Goal: Task Accomplishment & Management: Manage account settings

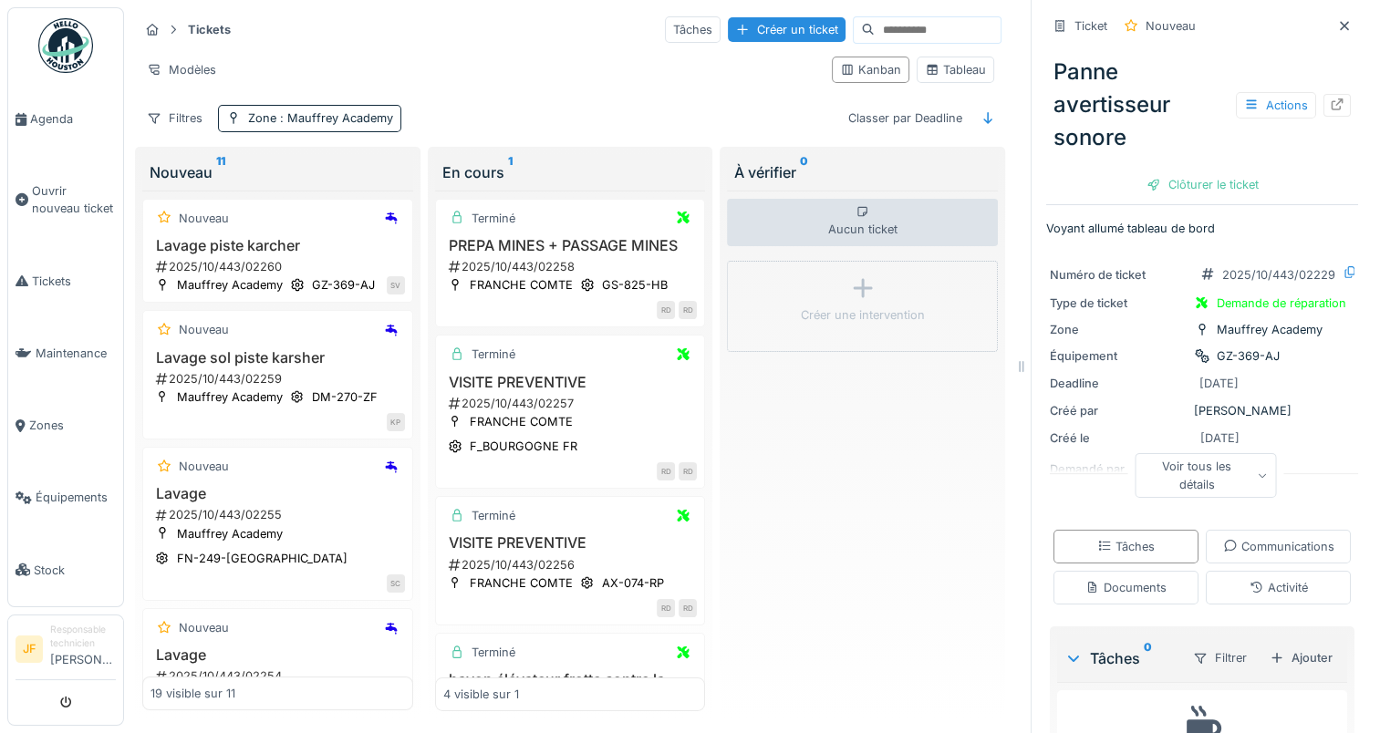
scroll to position [2115, 0]
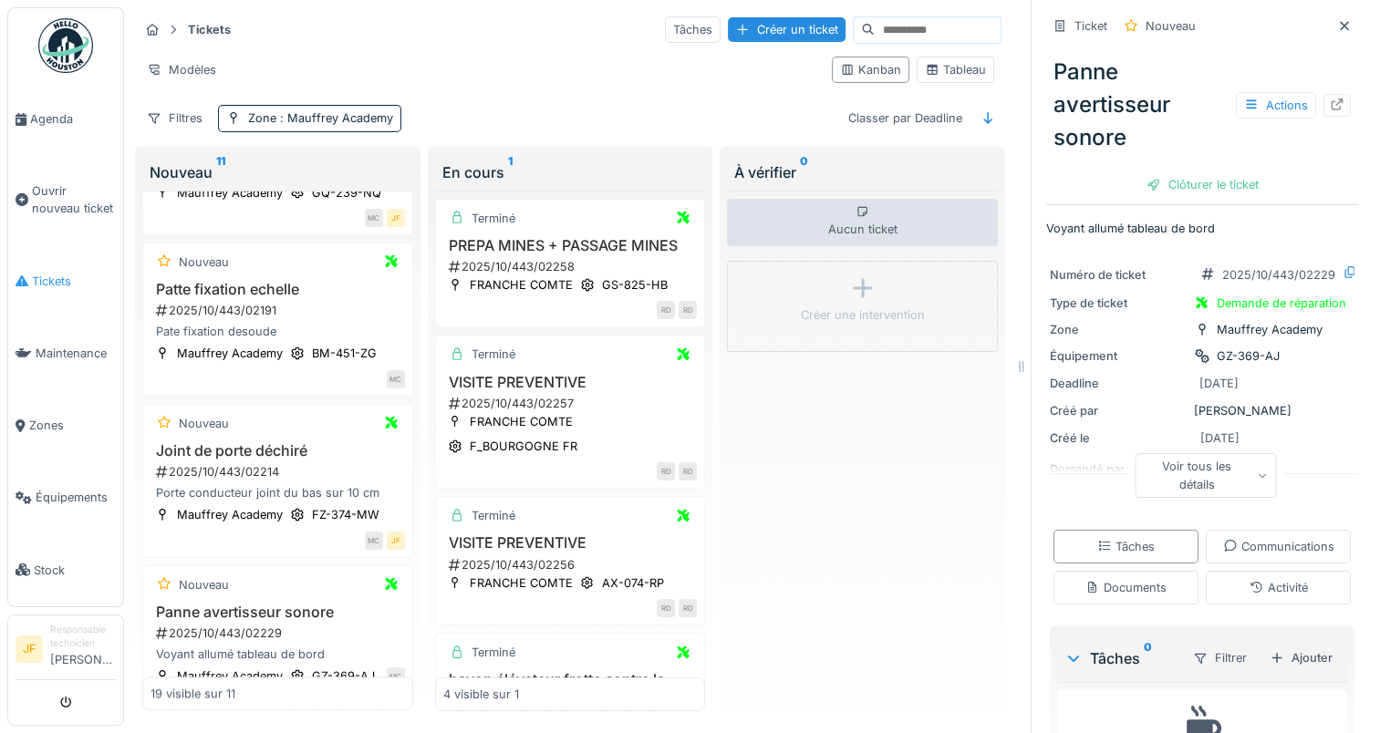
click at [44, 273] on span "Tickets" at bounding box center [74, 281] width 84 height 17
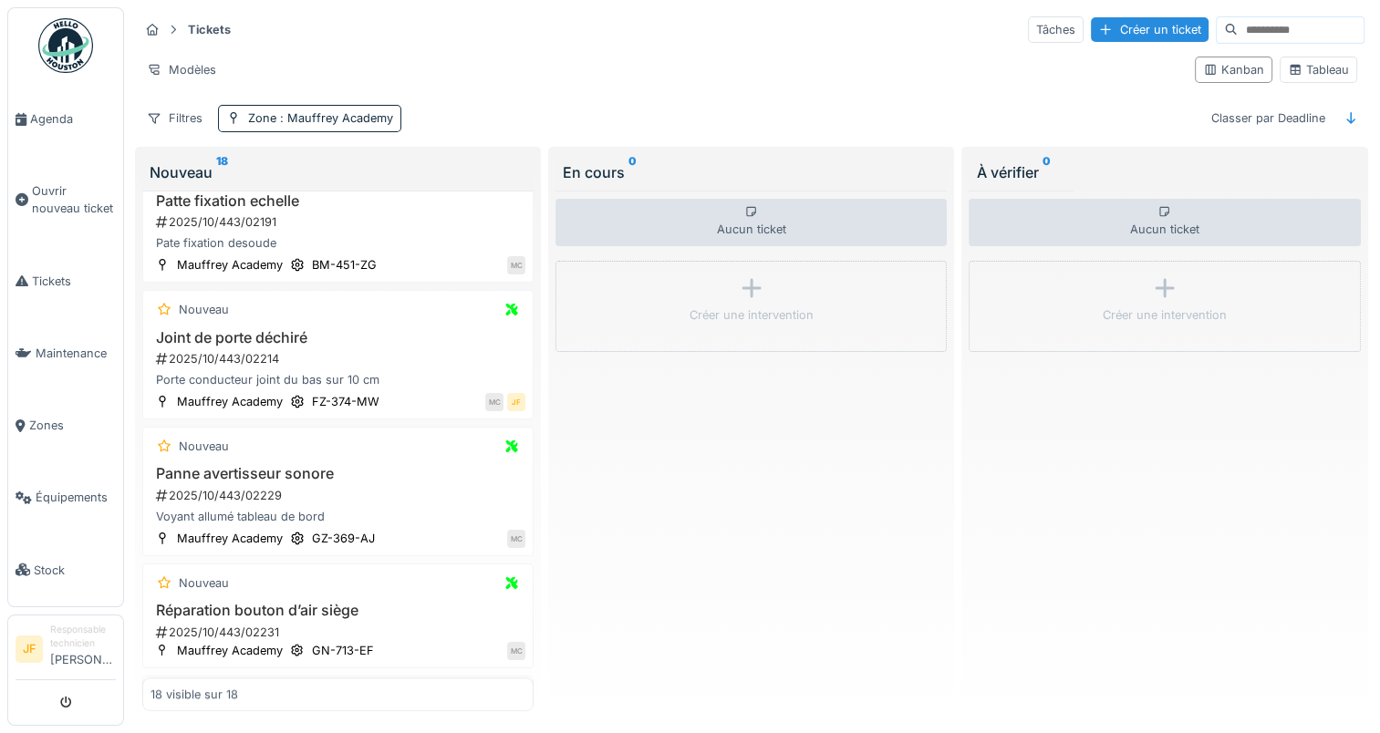
scroll to position [949, 0]
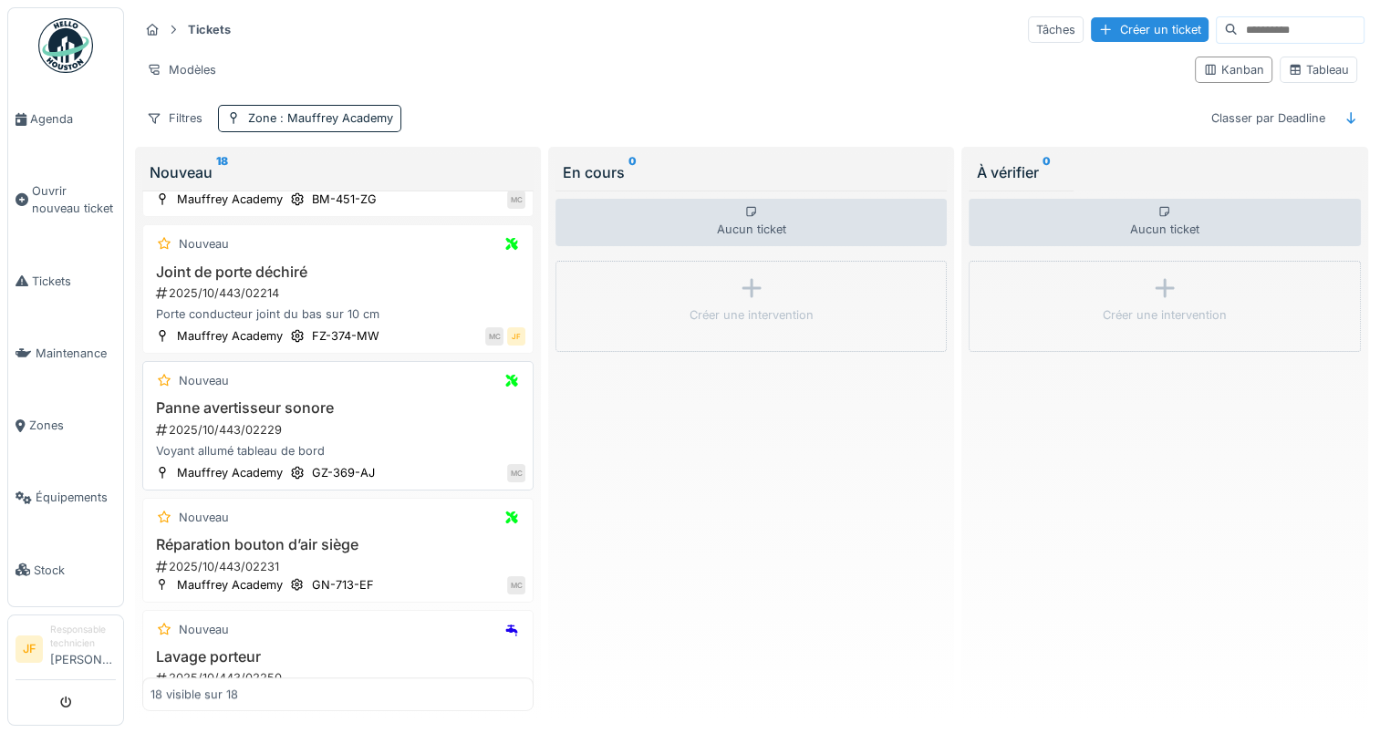
click at [227, 401] on h3 "Panne avertisseur sonore" at bounding box center [337, 407] width 375 height 17
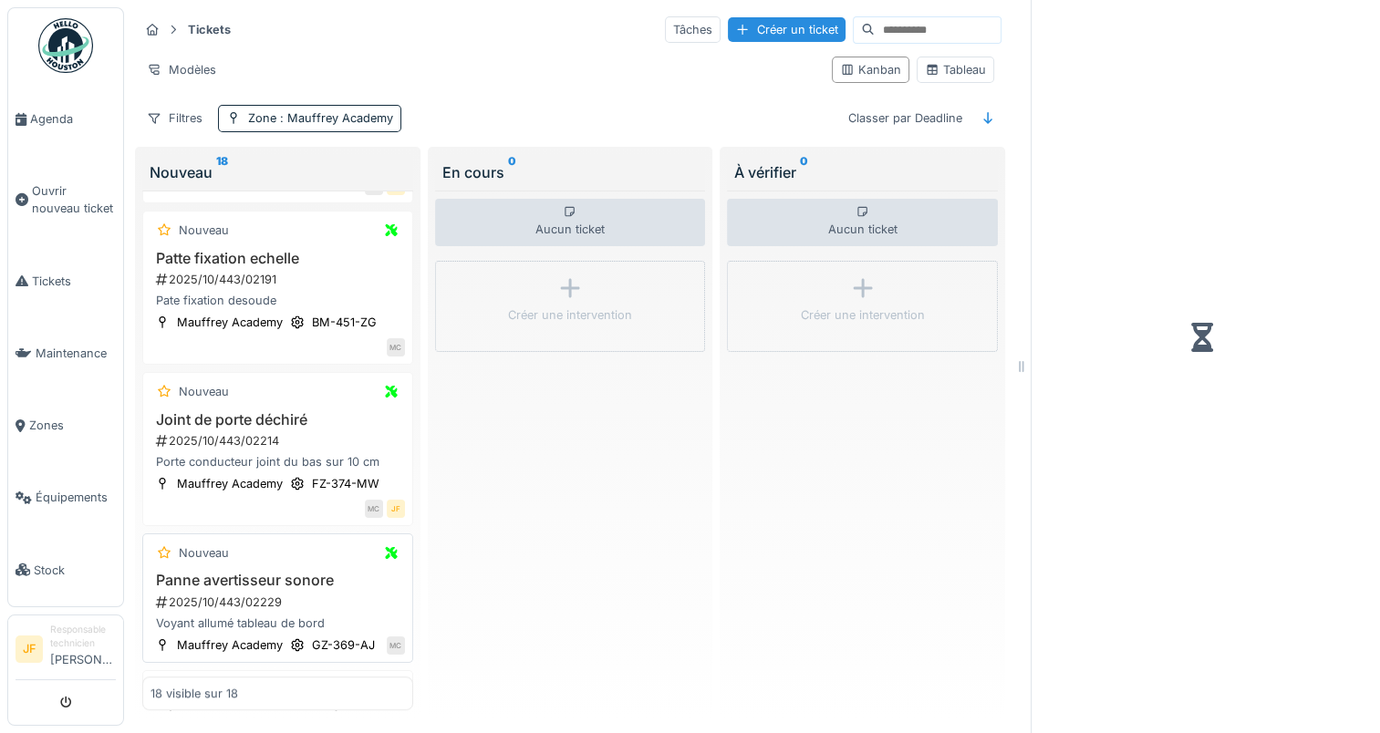
scroll to position [1094, 0]
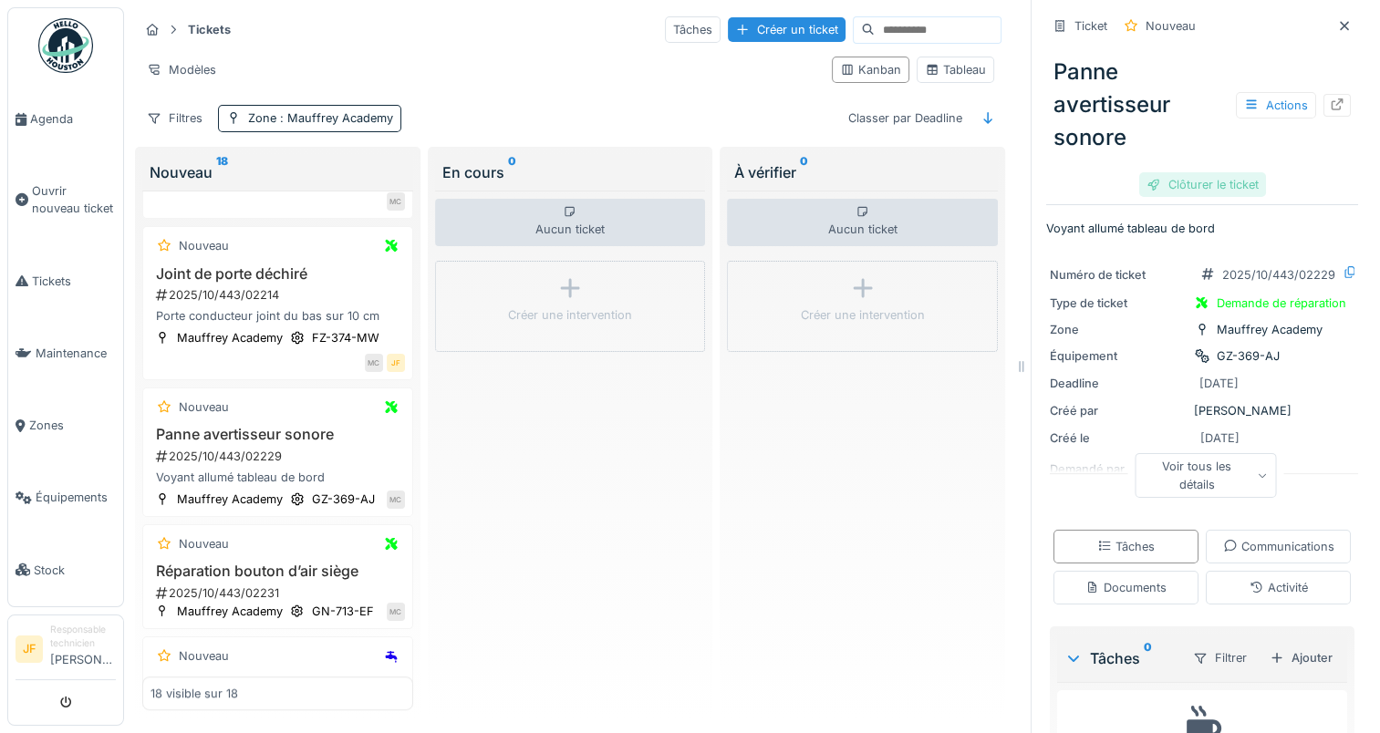
click at [1178, 182] on div "Clôturer le ticket" at bounding box center [1202, 184] width 127 height 25
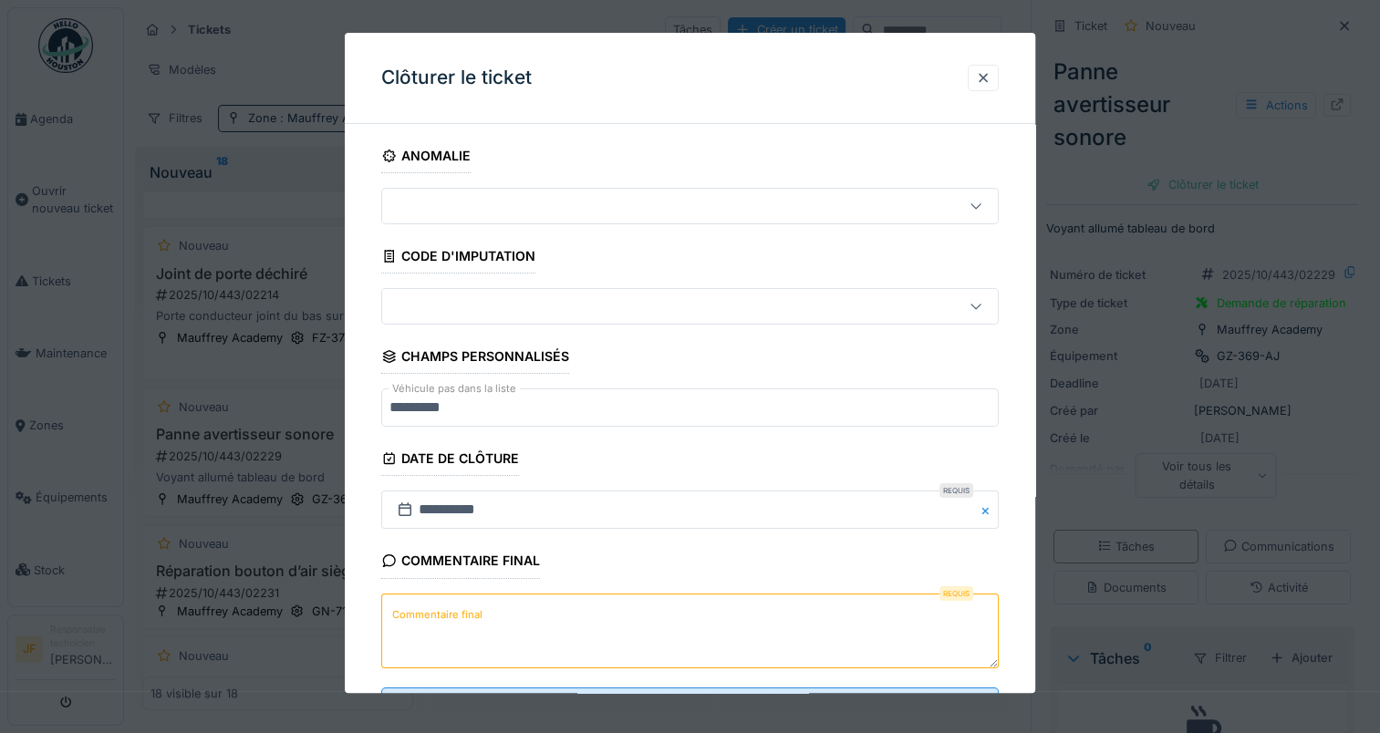
click at [434, 612] on label "Commentaire final" at bounding box center [438, 615] width 98 height 23
click at [434, 612] on textarea "Commentaire final" at bounding box center [689, 631] width 617 height 75
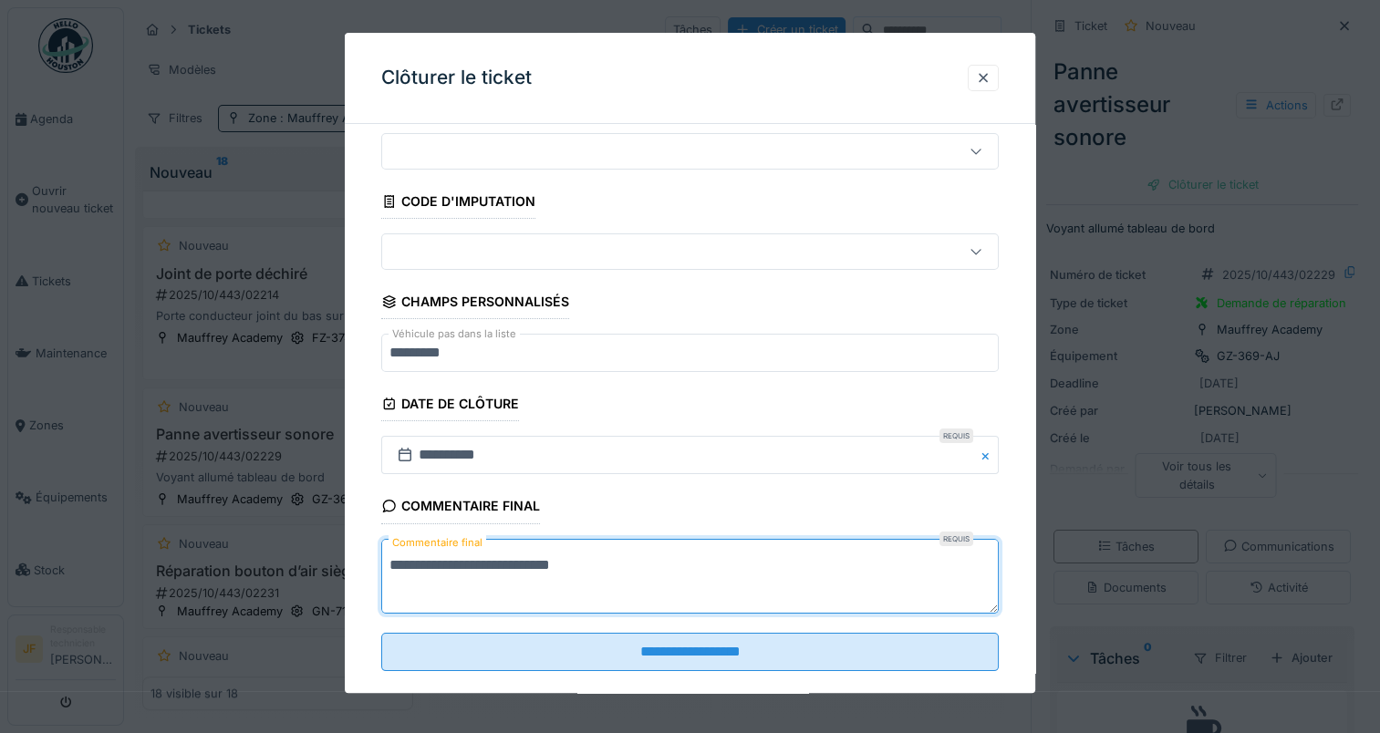
scroll to position [80, 0]
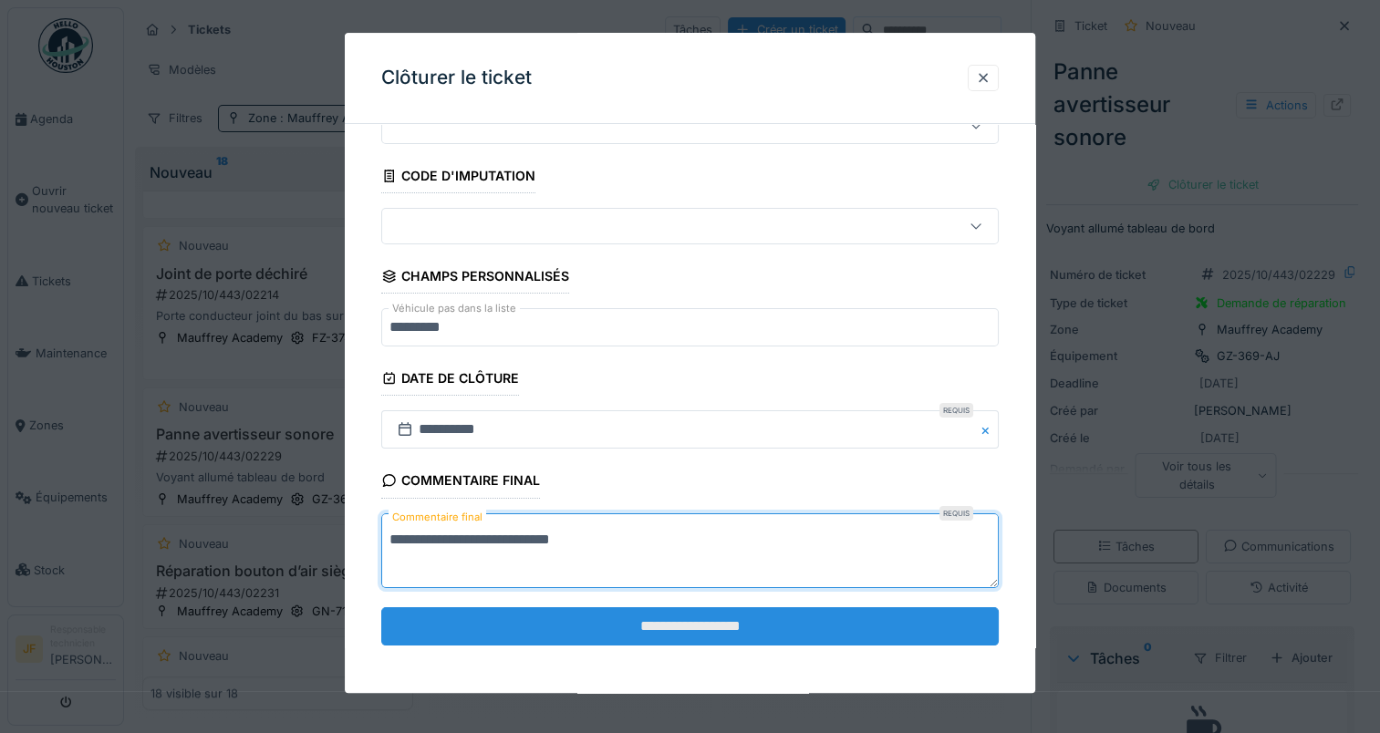
type textarea "**********"
click at [725, 617] on input "**********" at bounding box center [689, 626] width 617 height 38
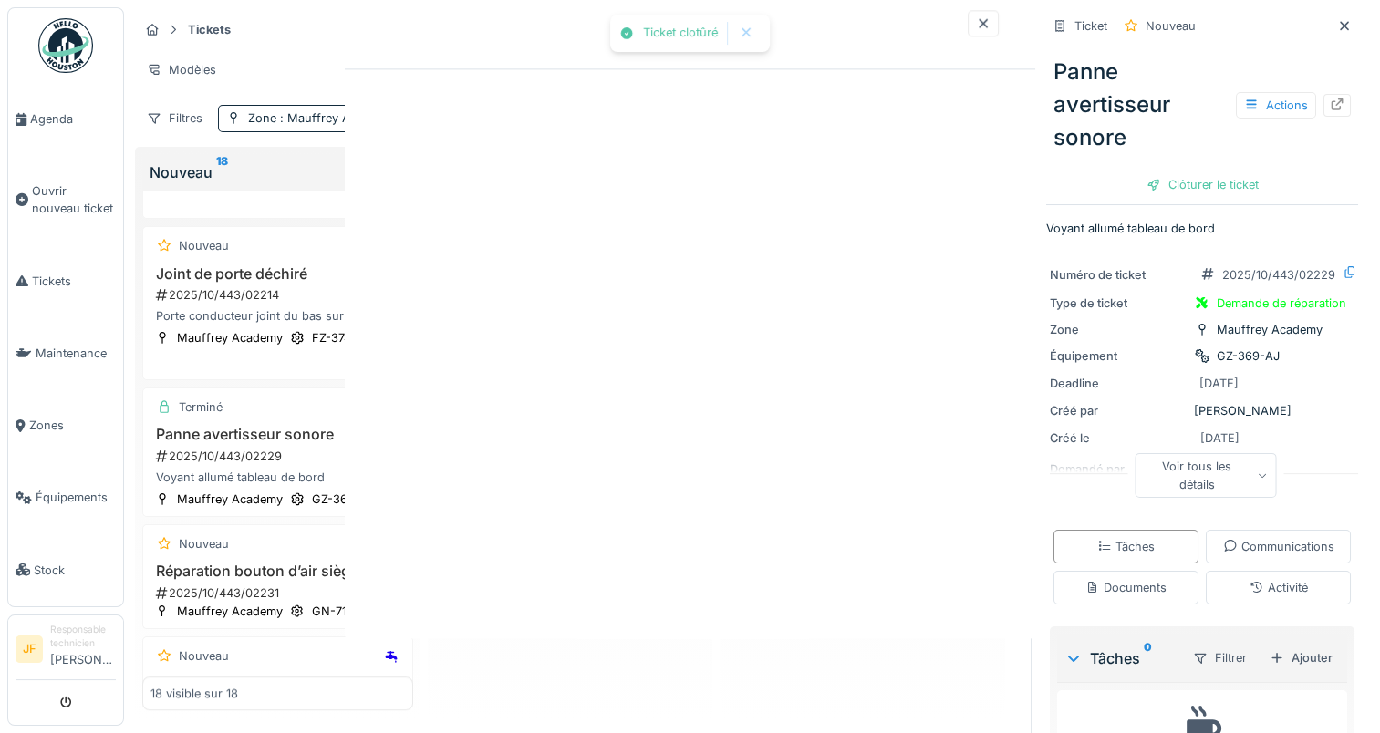
scroll to position [0, 0]
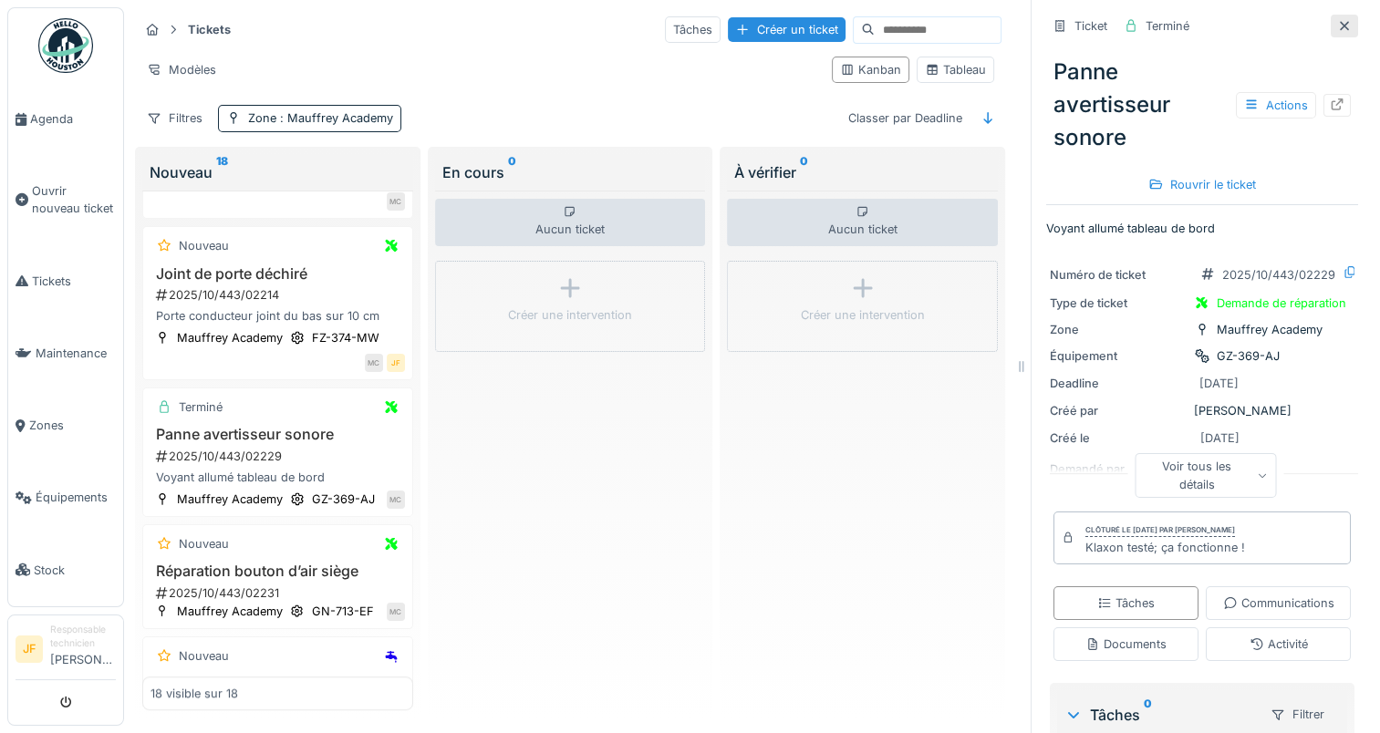
click at [1337, 20] on icon at bounding box center [1344, 26] width 15 height 12
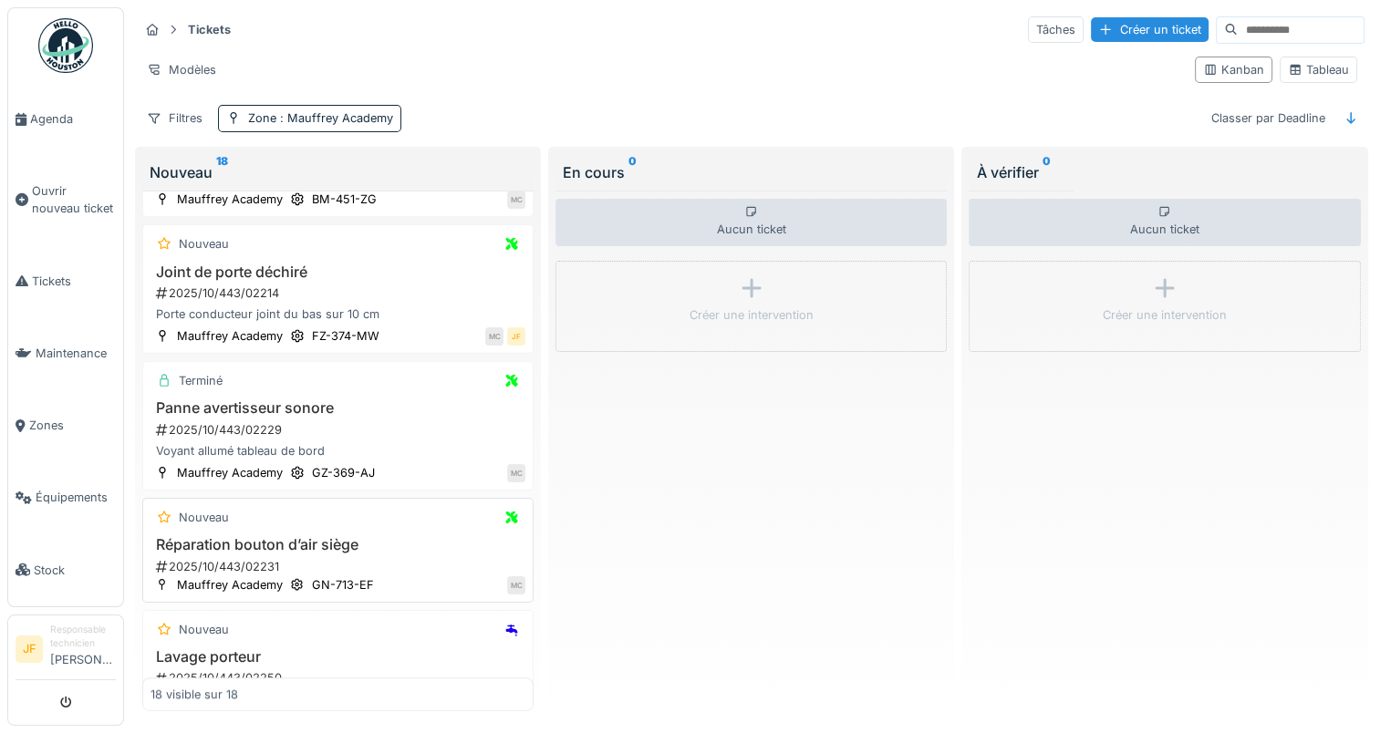
click at [233, 543] on h3 "Réparation bouton d’air siège" at bounding box center [337, 544] width 375 height 17
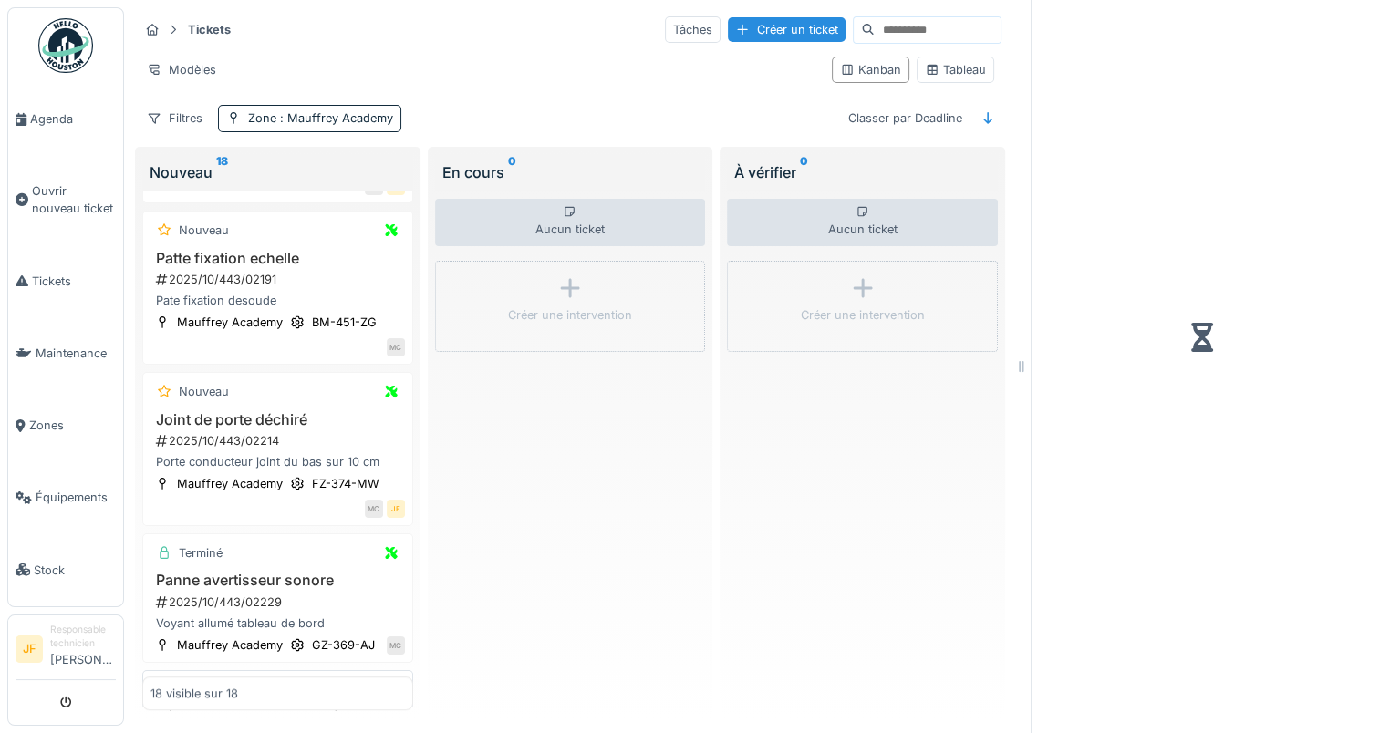
scroll to position [1094, 0]
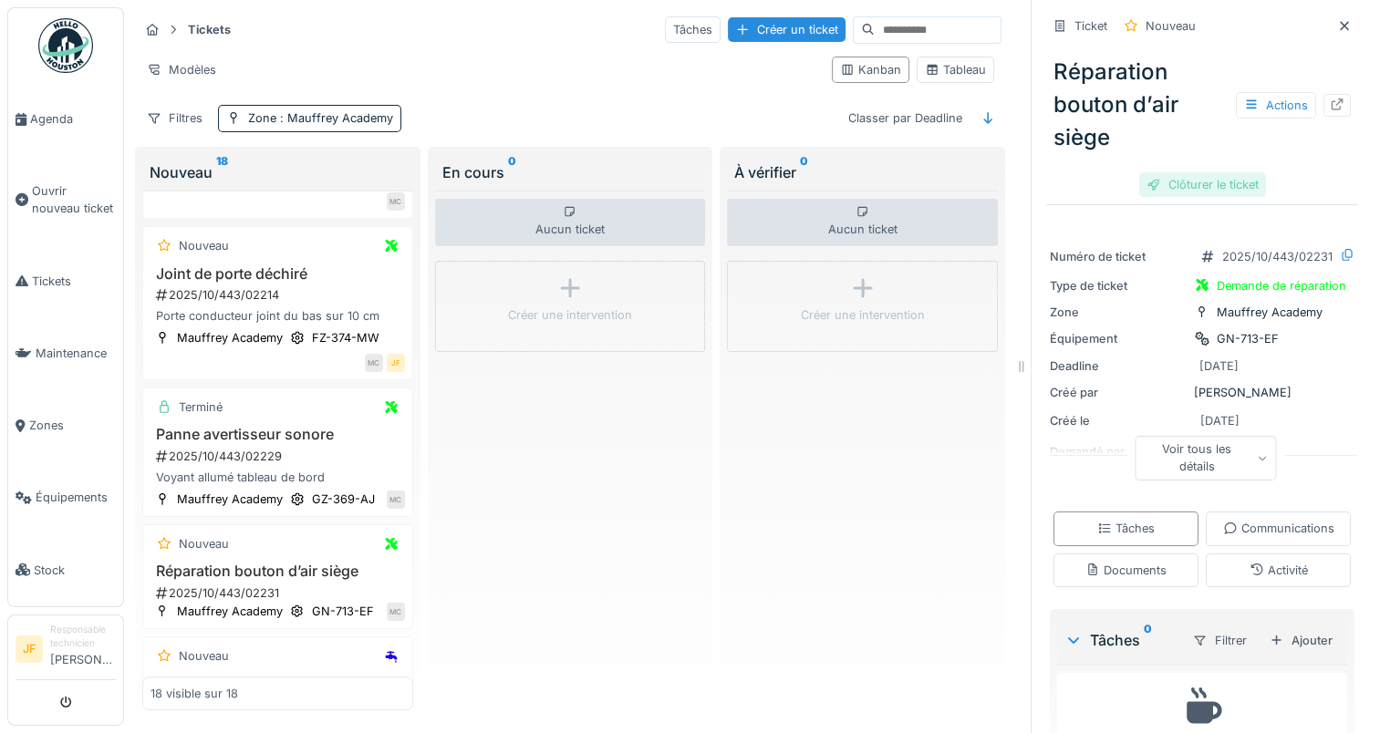
click at [1178, 177] on div "Clôturer le ticket" at bounding box center [1202, 184] width 127 height 25
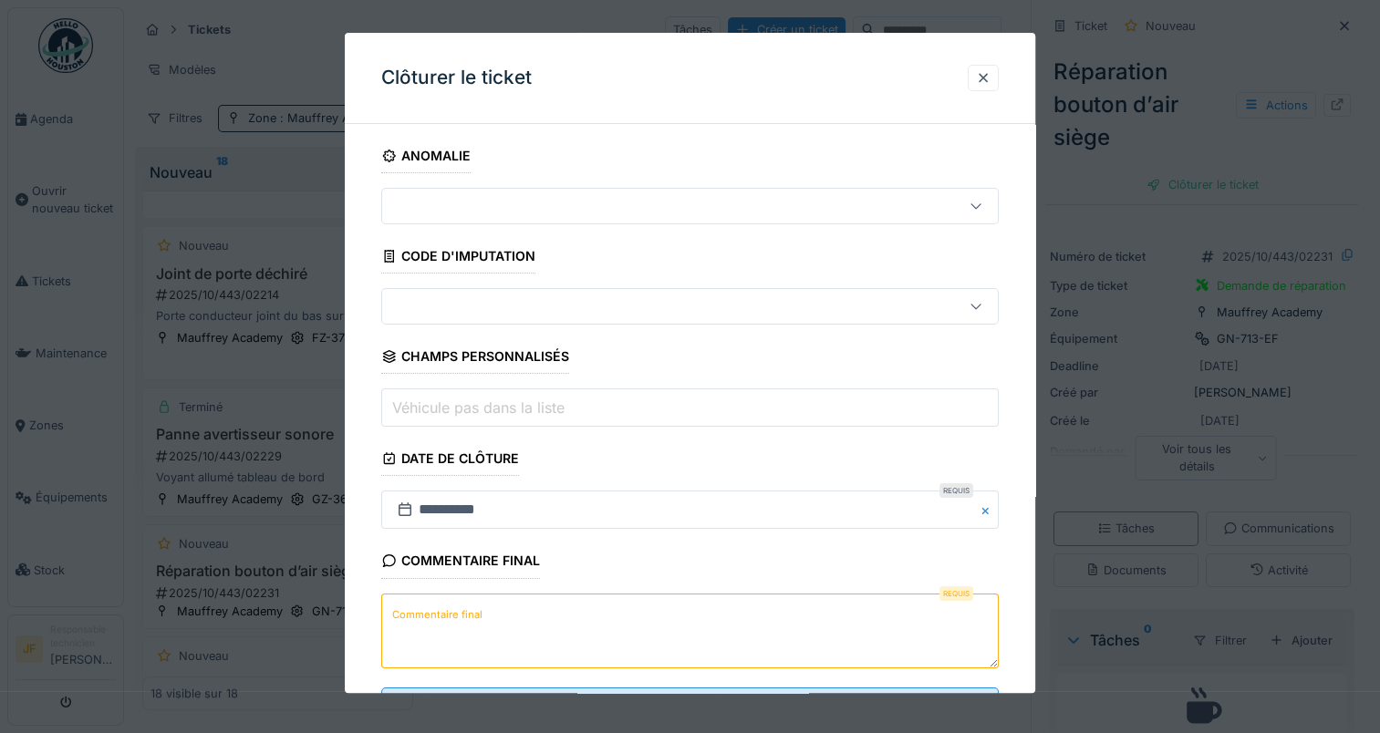
click at [471, 614] on label "Commentaire final" at bounding box center [438, 615] width 98 height 23
click at [471, 614] on textarea "Commentaire final" at bounding box center [689, 631] width 617 height 75
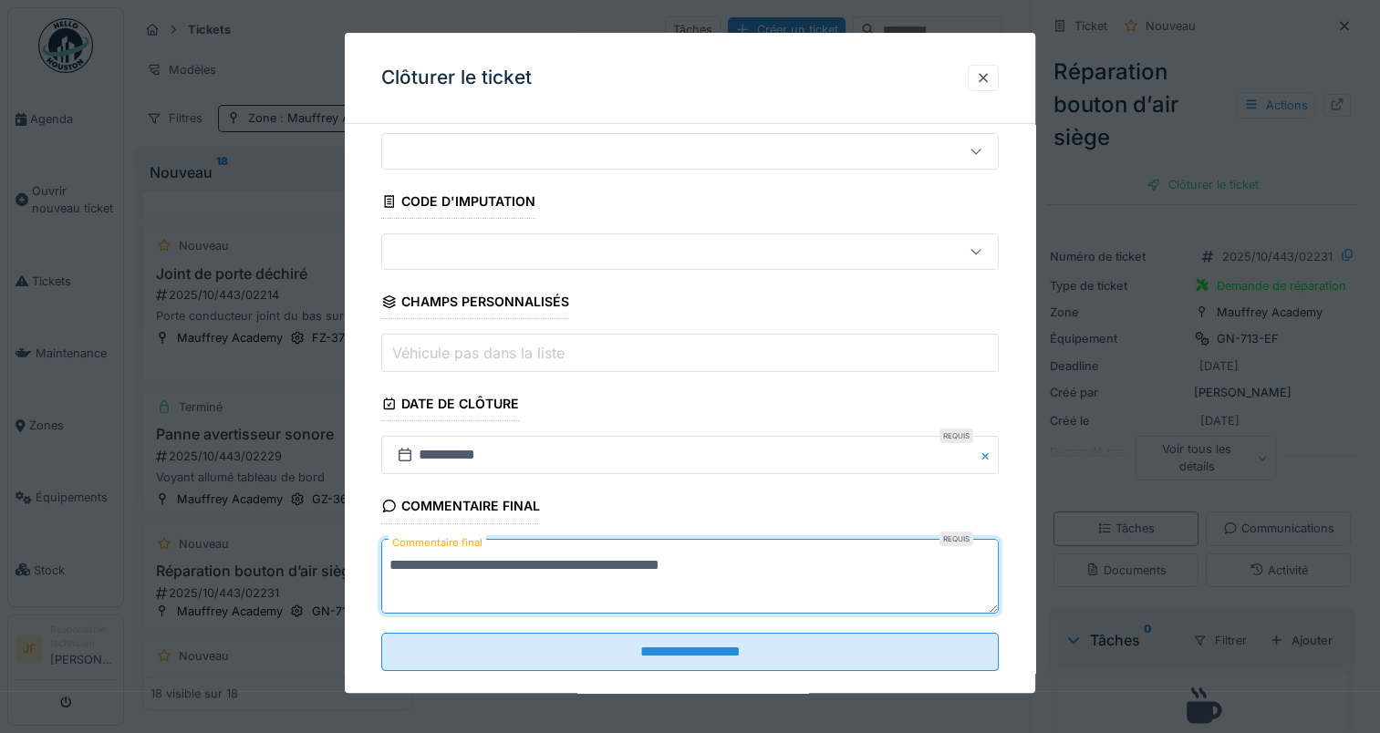
scroll to position [80, 0]
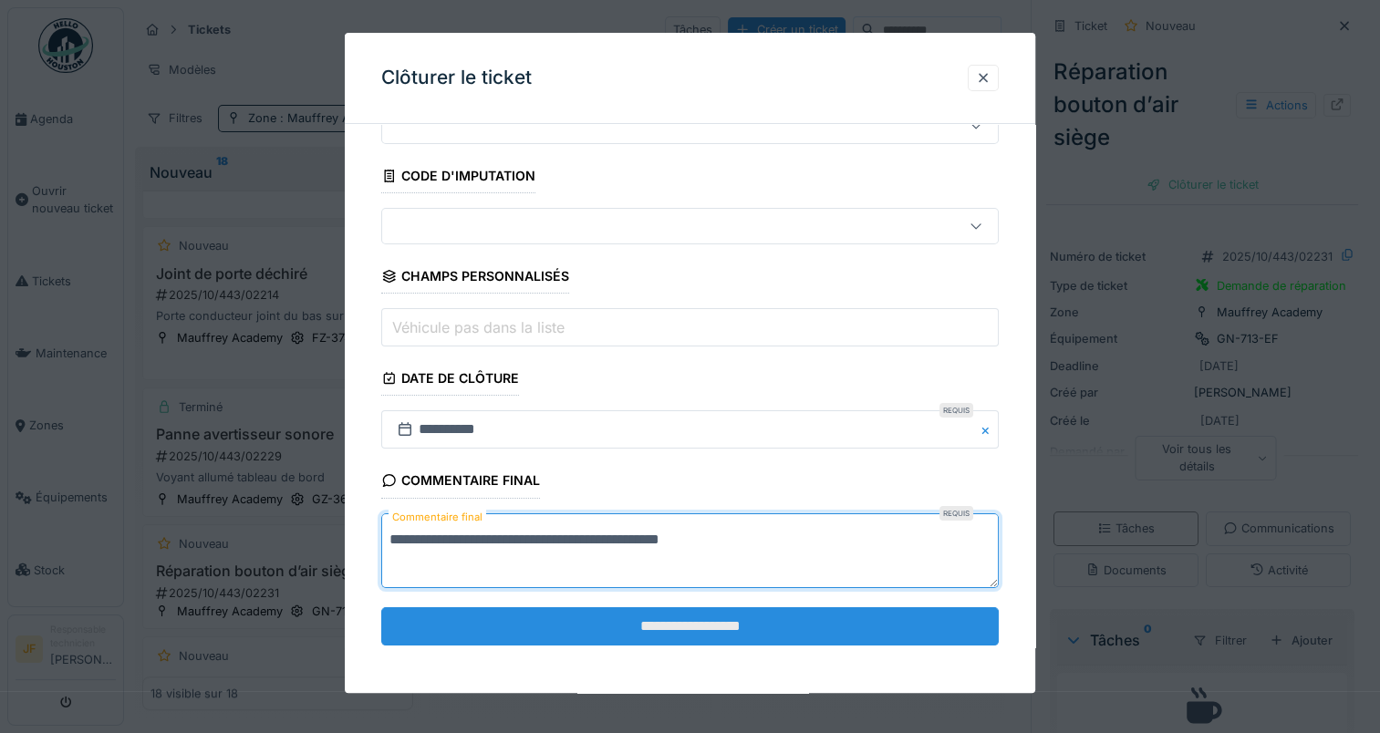
type textarea "**********"
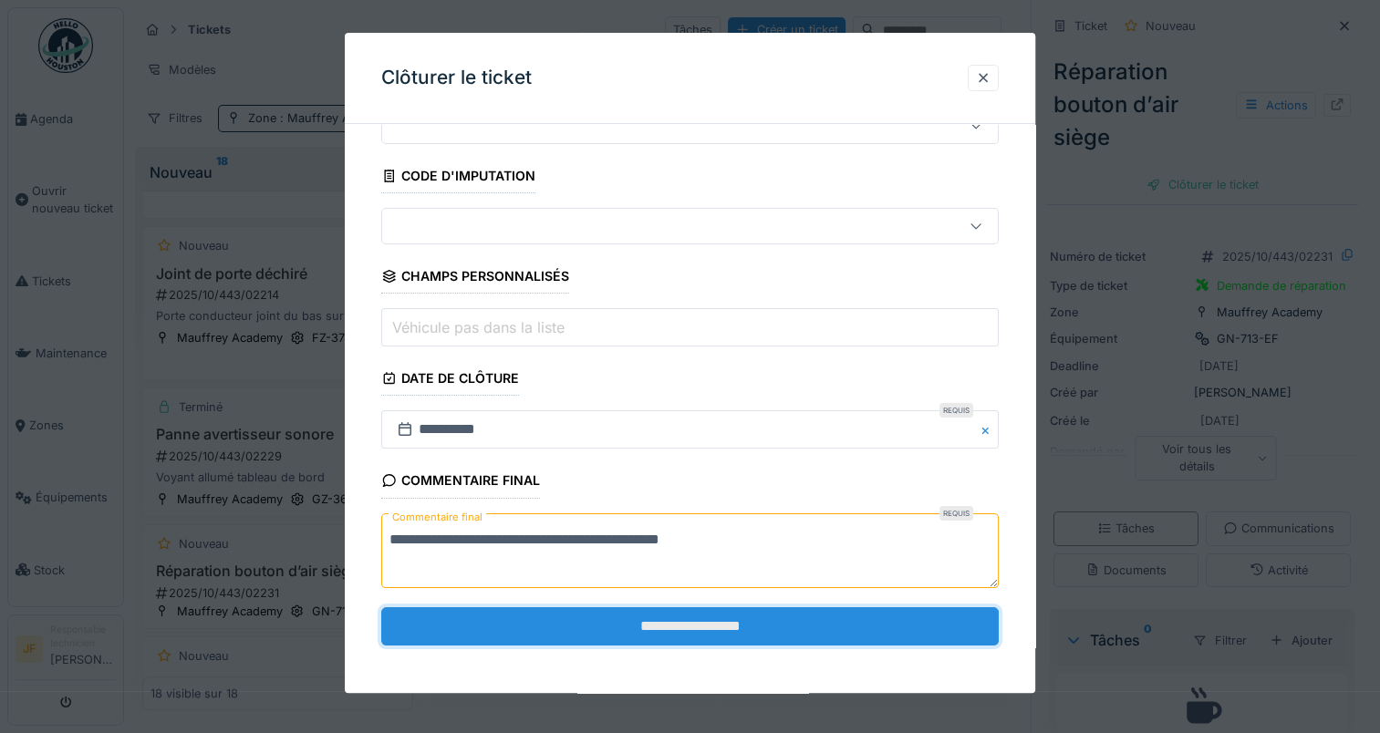
click at [715, 625] on input "**********" at bounding box center [689, 626] width 617 height 38
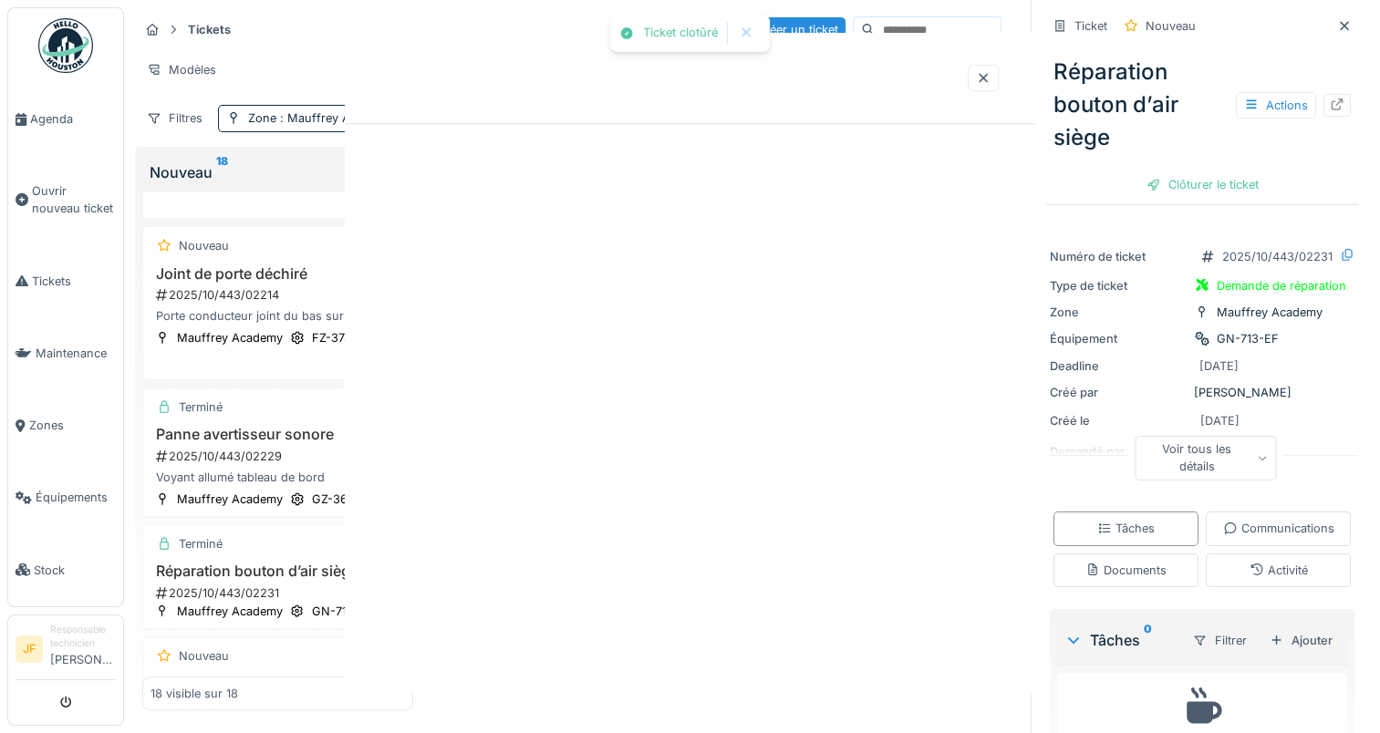
scroll to position [0, 0]
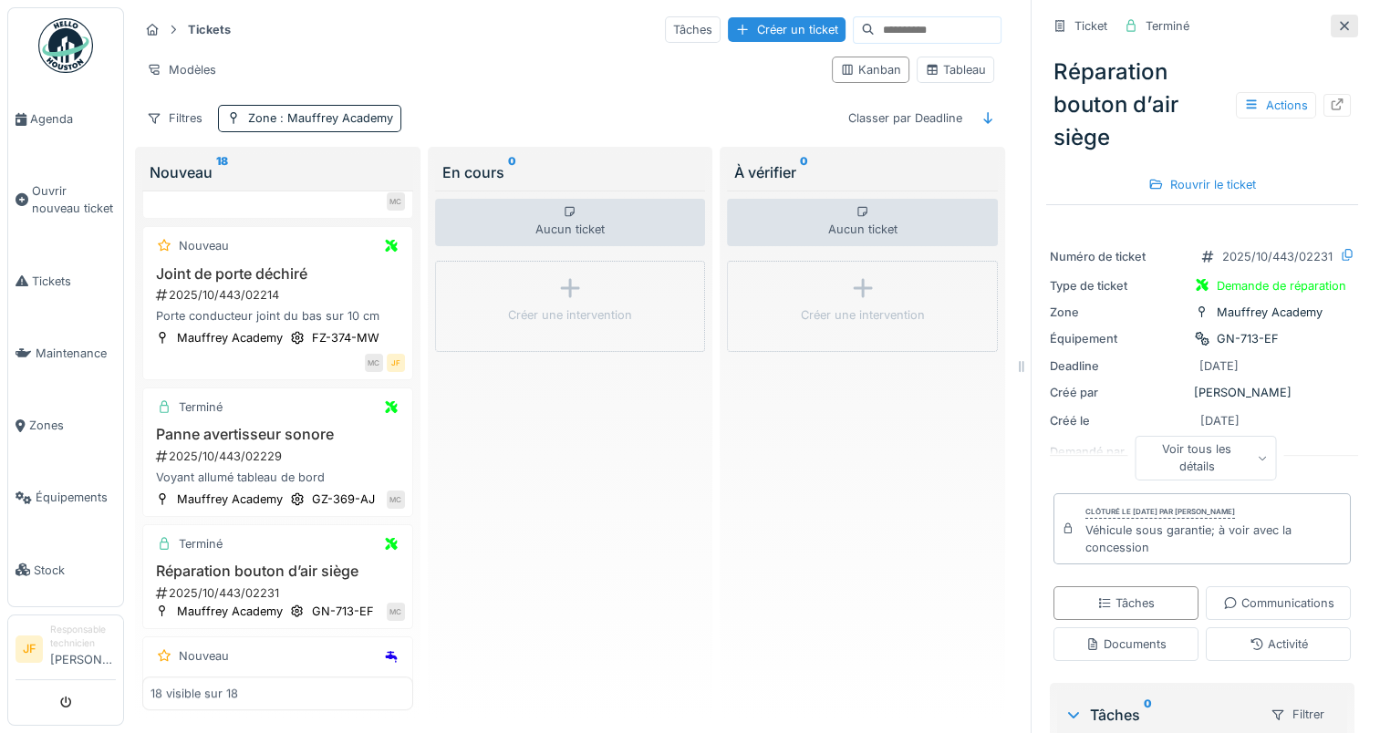
click at [1337, 24] on icon at bounding box center [1344, 26] width 15 height 12
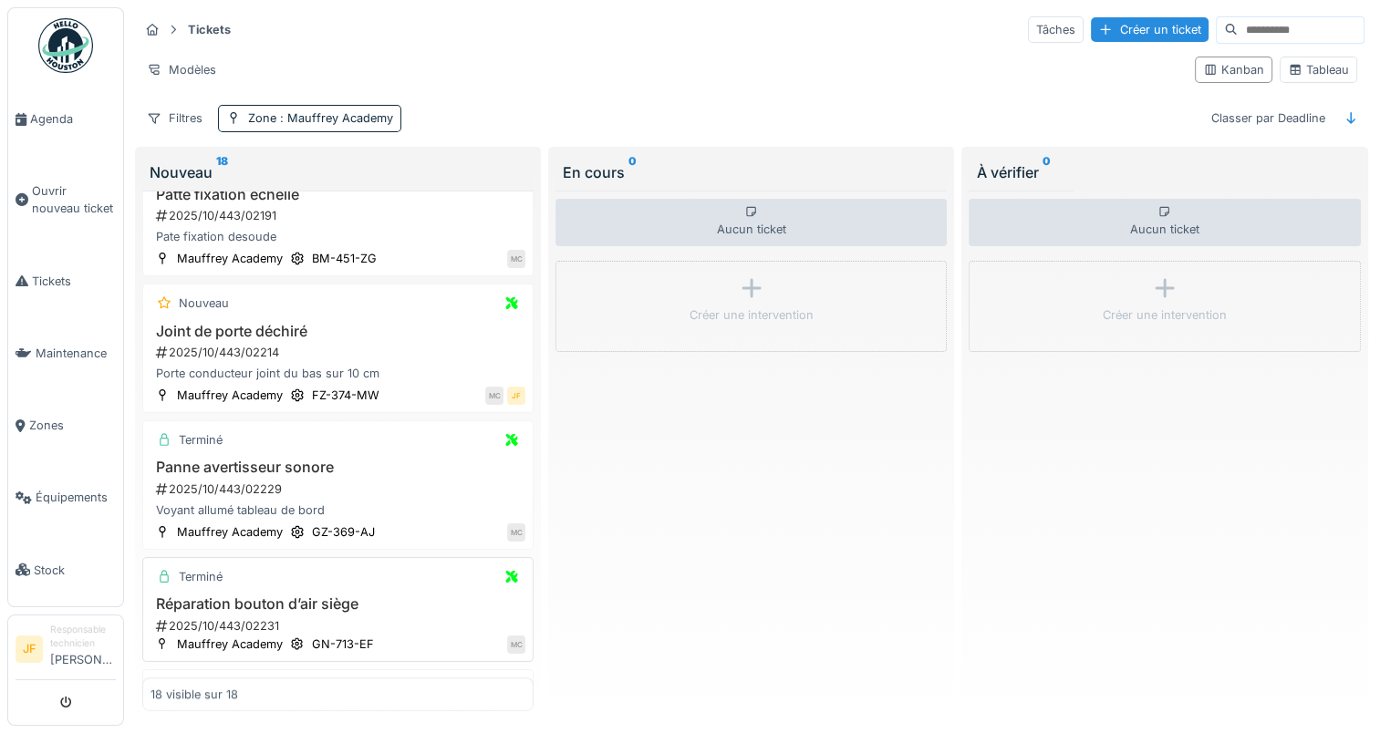
scroll to position [857, 0]
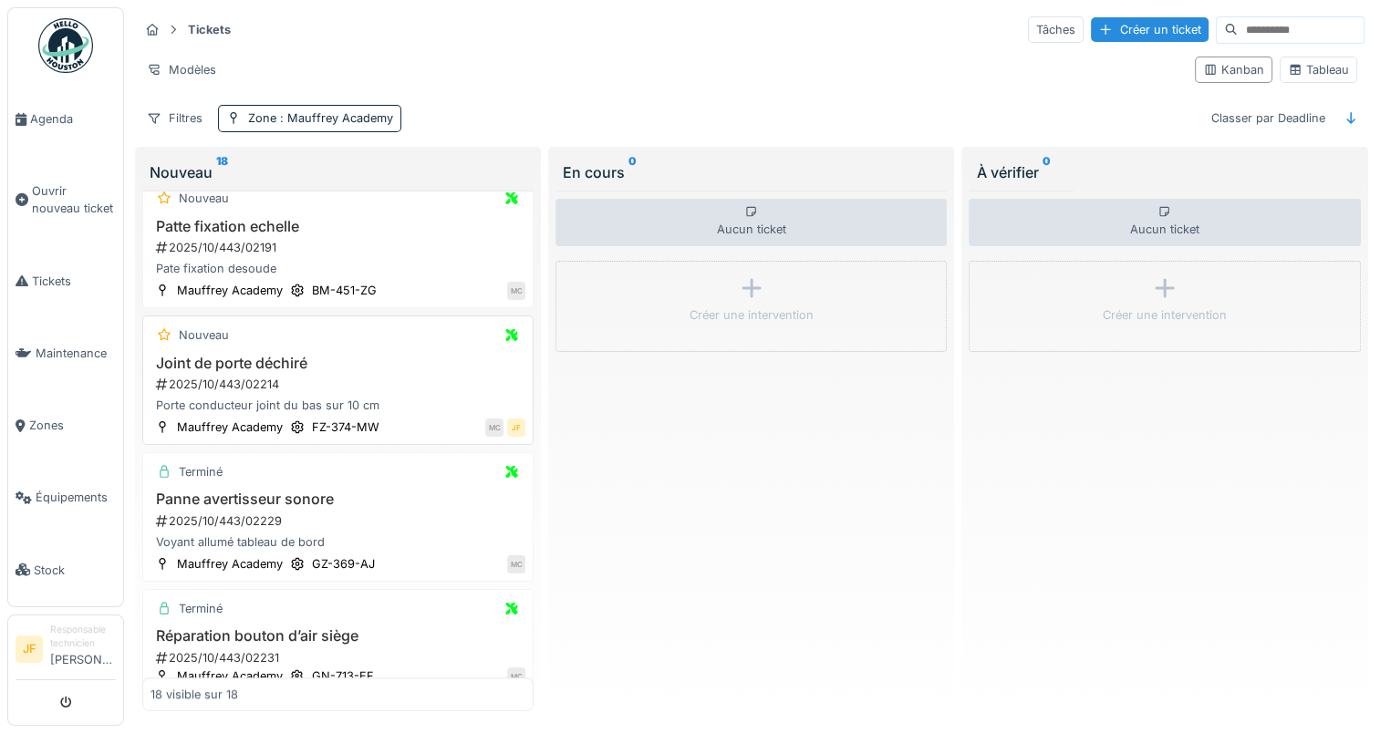
click at [206, 357] on h3 "Joint de porte déchiré" at bounding box center [337, 363] width 375 height 17
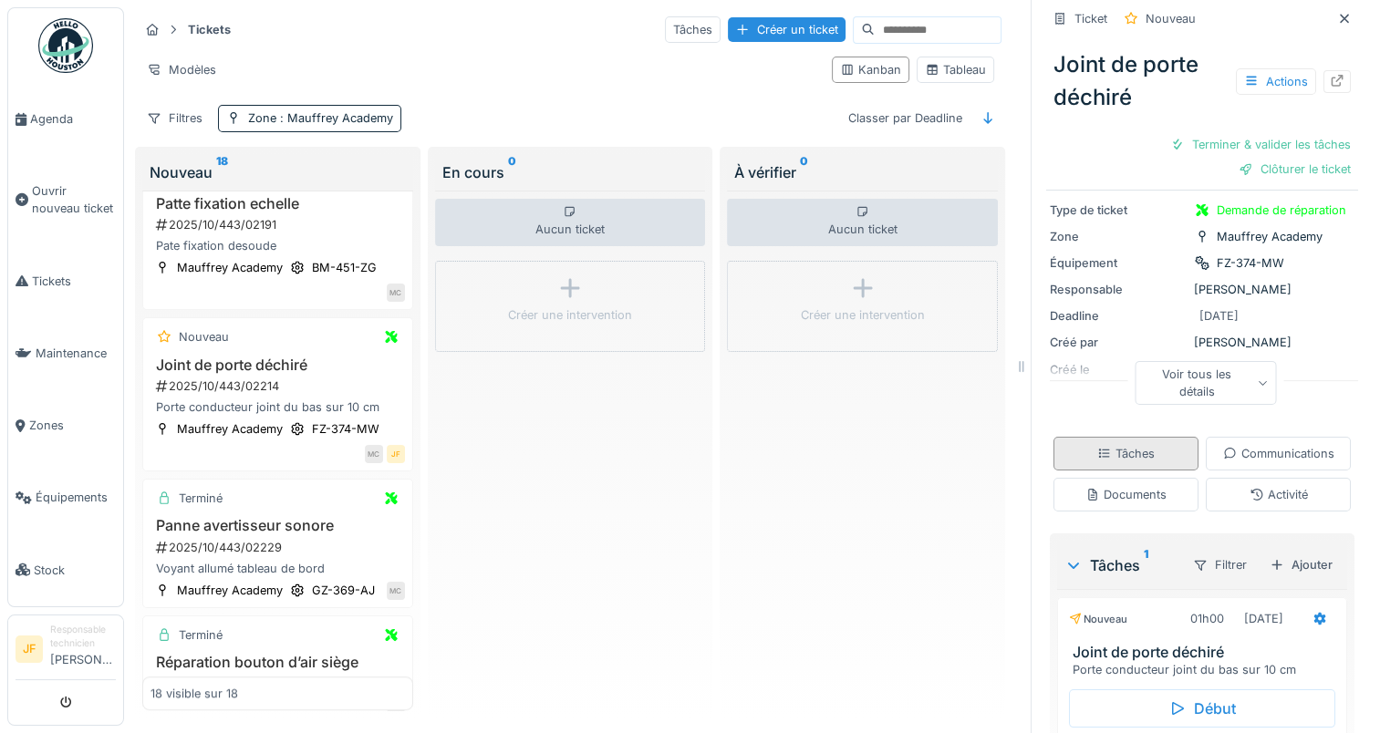
scroll to position [182, 0]
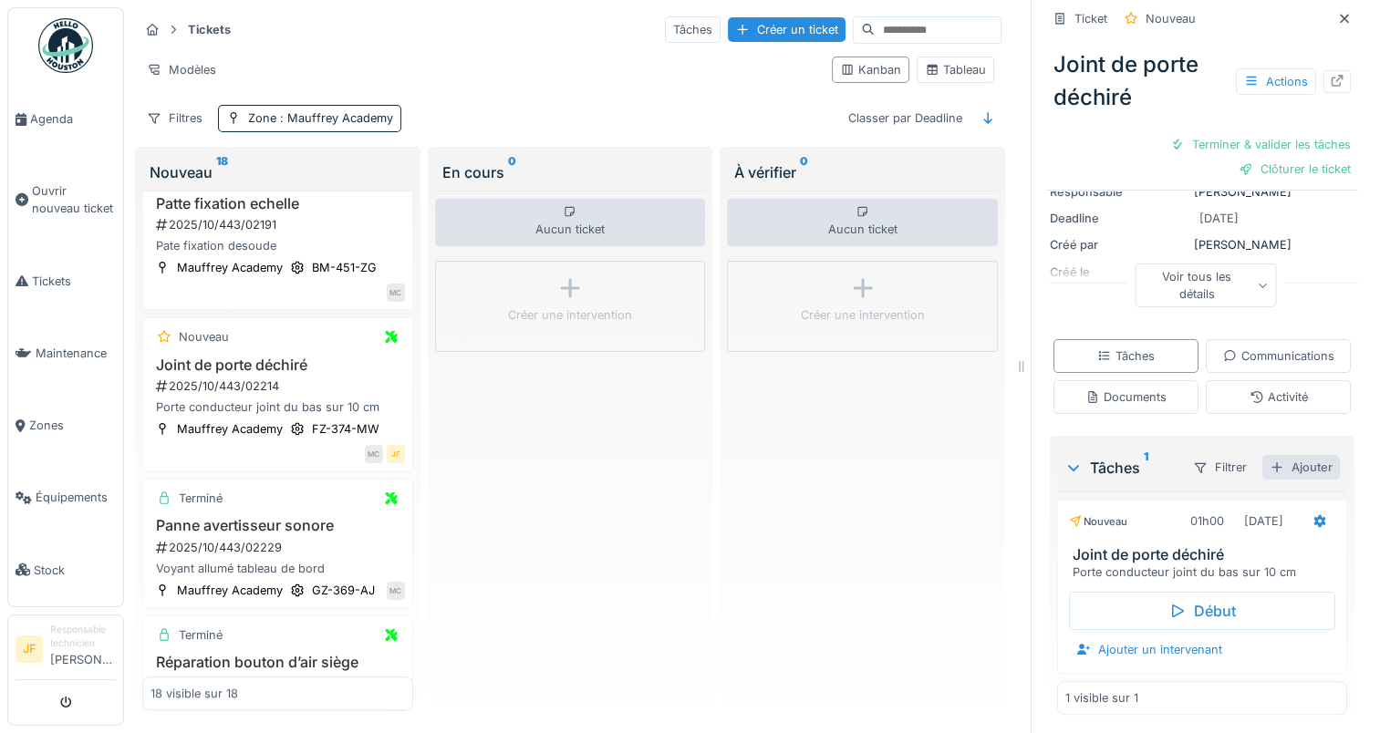
click at [1283, 467] on div "Ajouter" at bounding box center [1301, 467] width 78 height 25
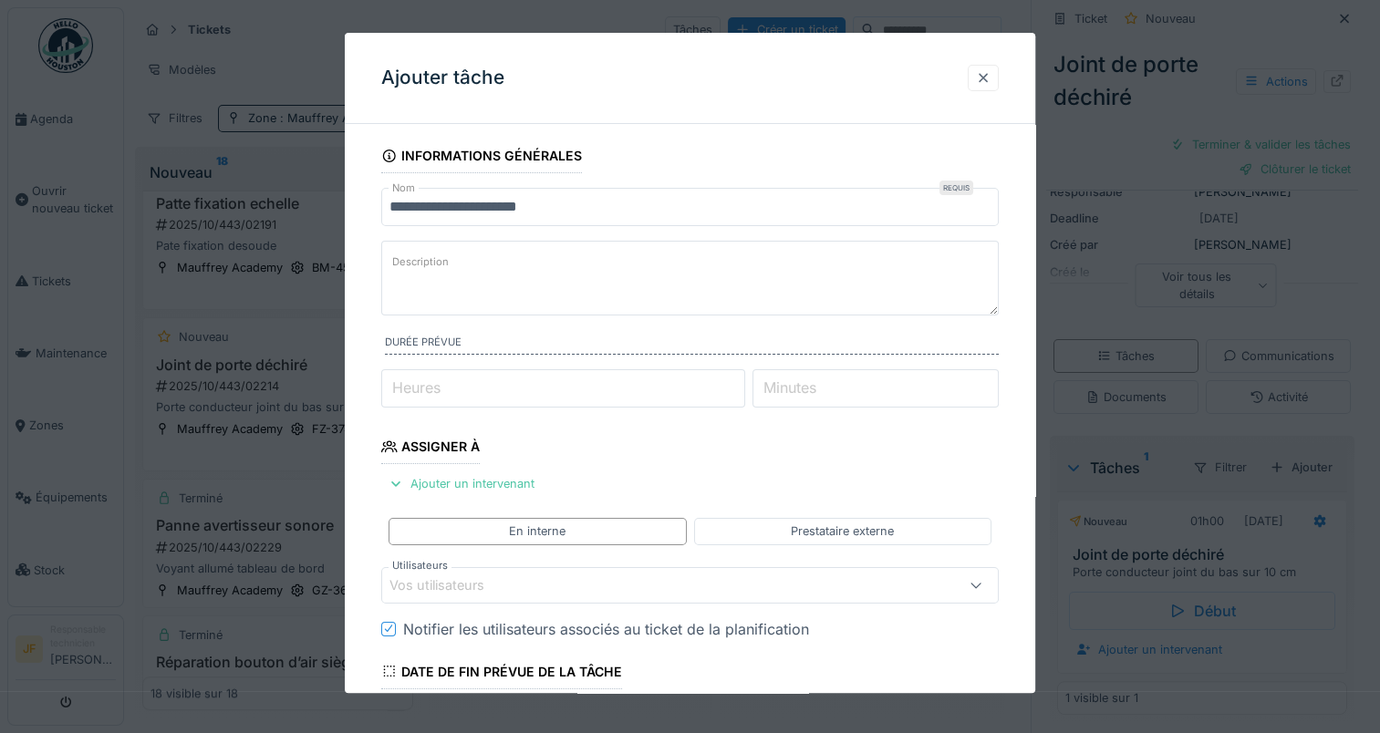
click at [986, 72] on div at bounding box center [983, 77] width 15 height 17
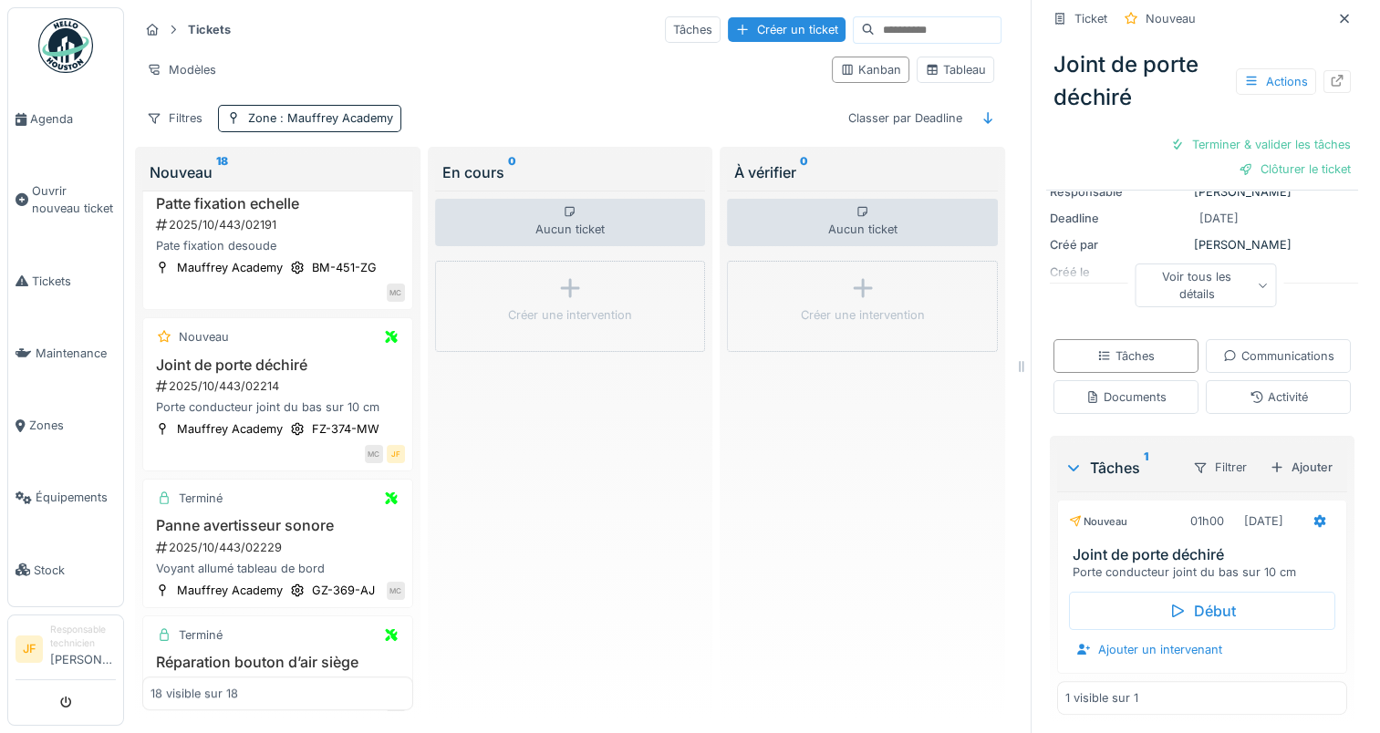
click at [1105, 467] on div "Tâches 1" at bounding box center [1120, 468] width 113 height 22
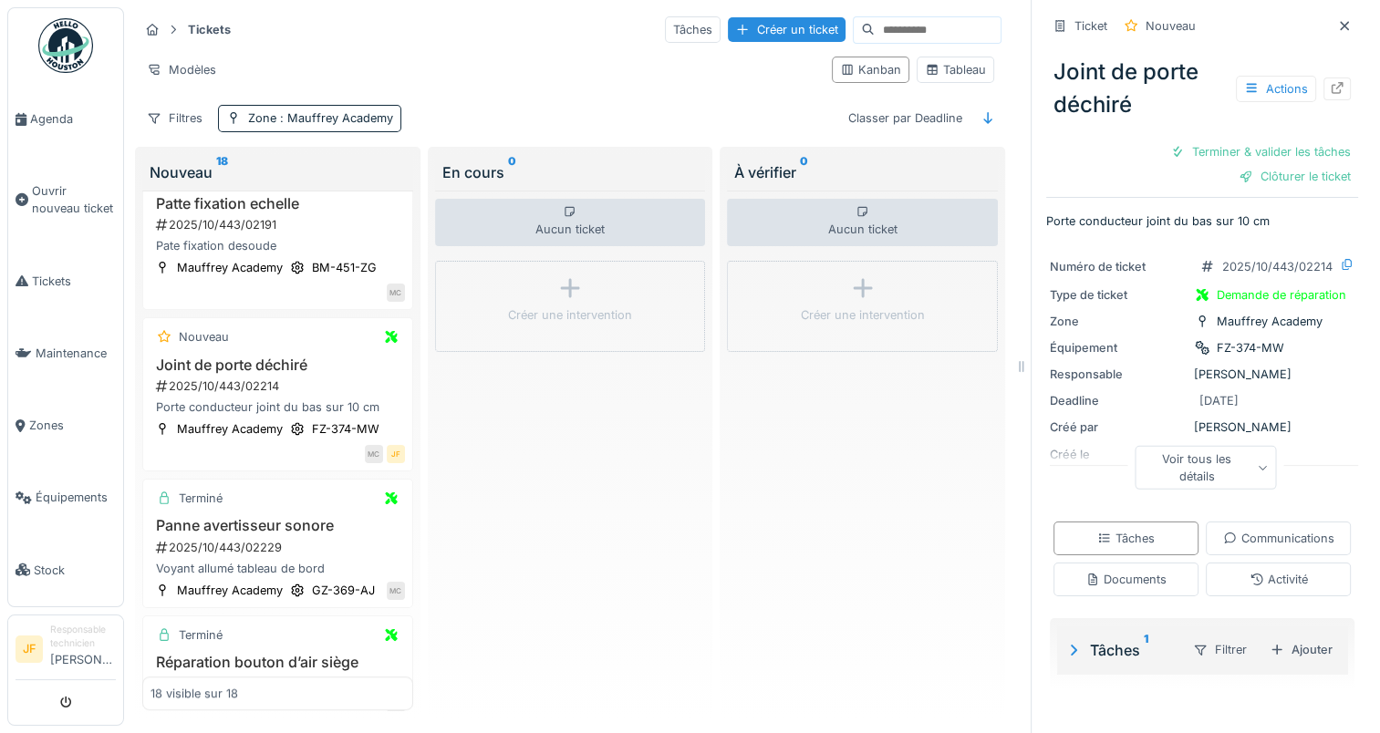
scroll to position [14, 0]
click at [1097, 639] on div "Tâches 1" at bounding box center [1120, 650] width 113 height 22
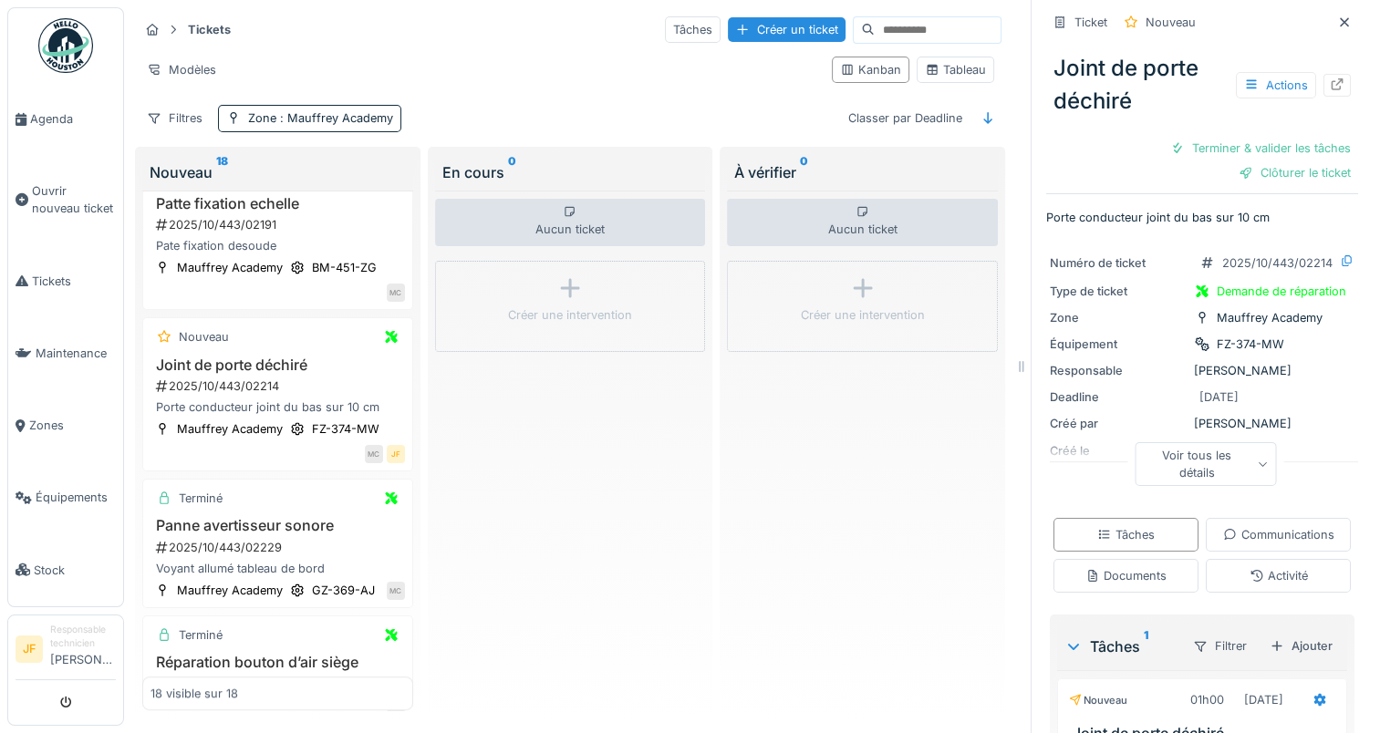
scroll to position [0, 0]
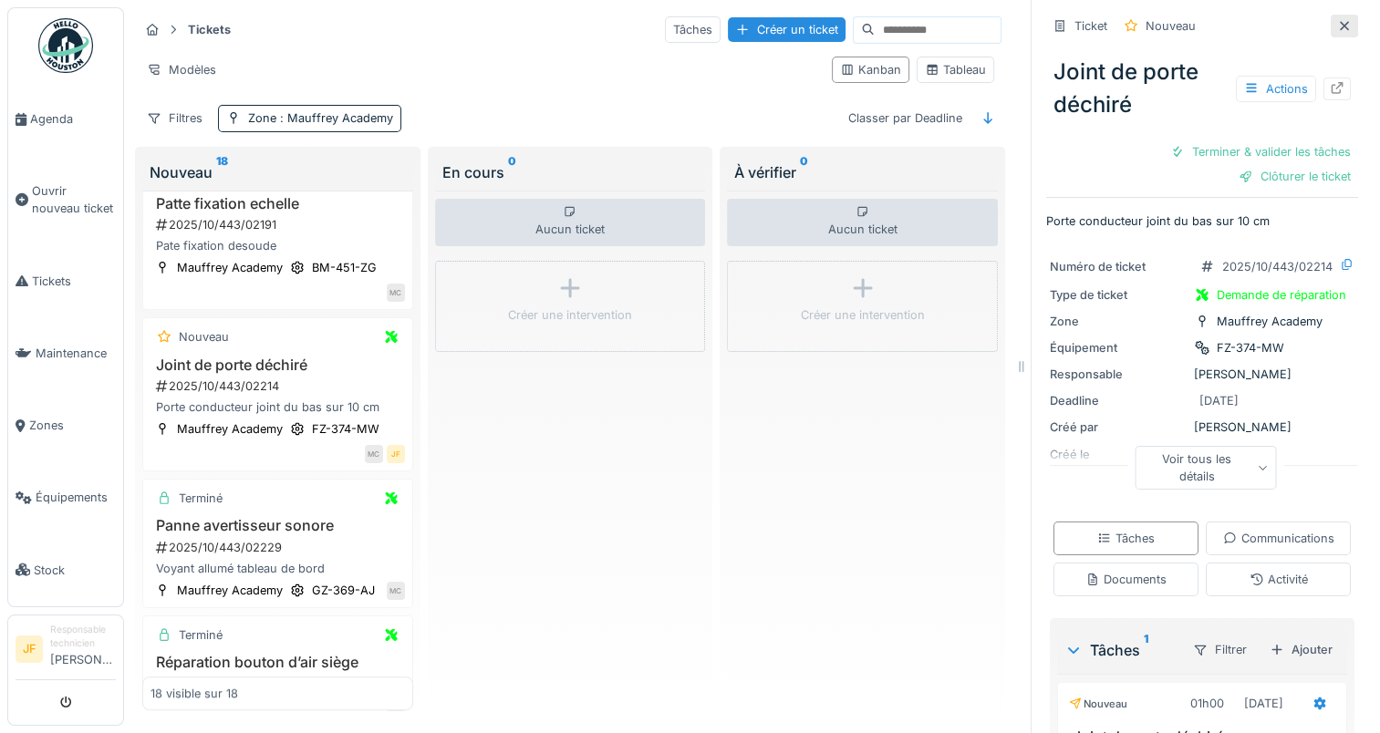
click at [1337, 20] on icon at bounding box center [1344, 26] width 15 height 12
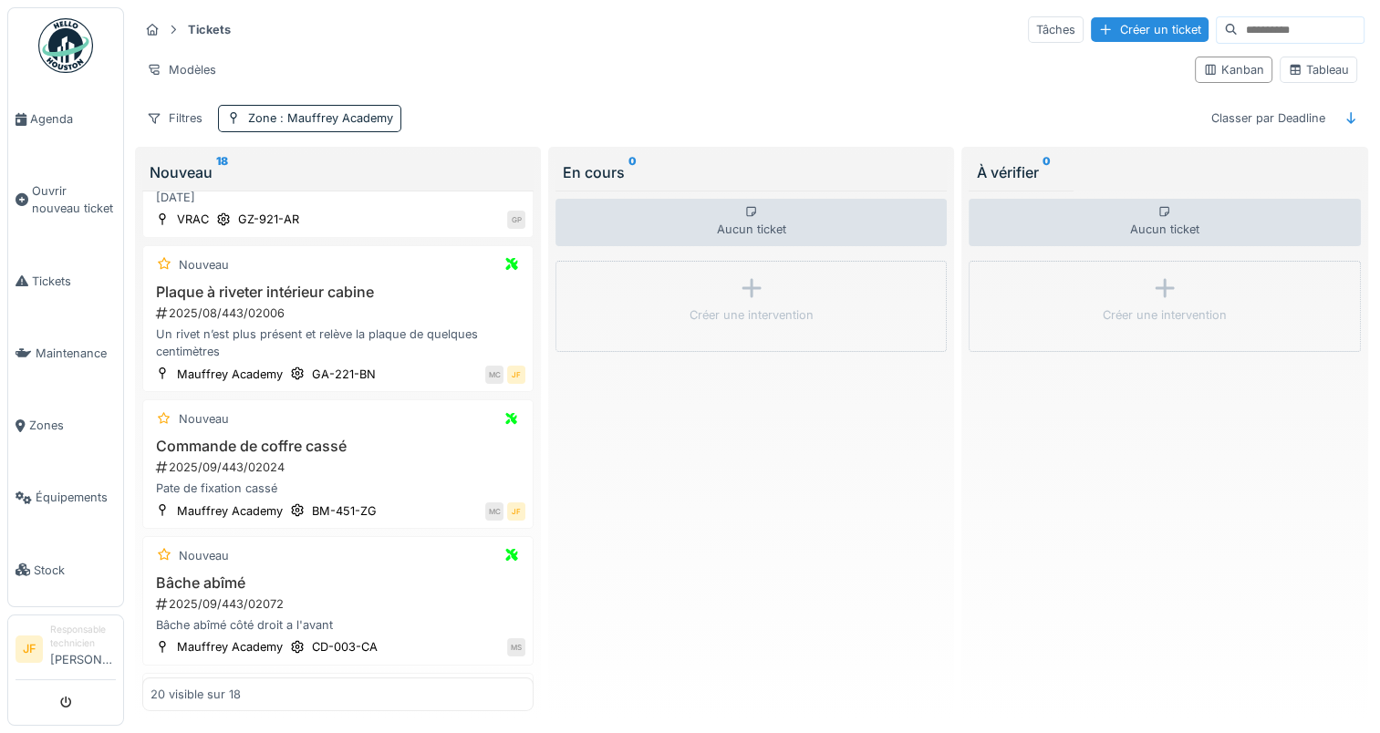
scroll to position [381, 0]
